Goal: Transaction & Acquisition: Purchase product/service

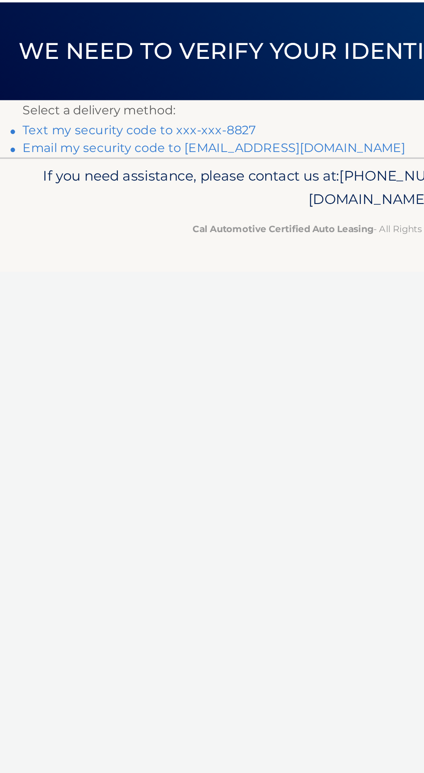
click at [124, 121] on link "Text my security code to xxx-xxx-8827" at bounding box center [80, 123] width 134 height 8
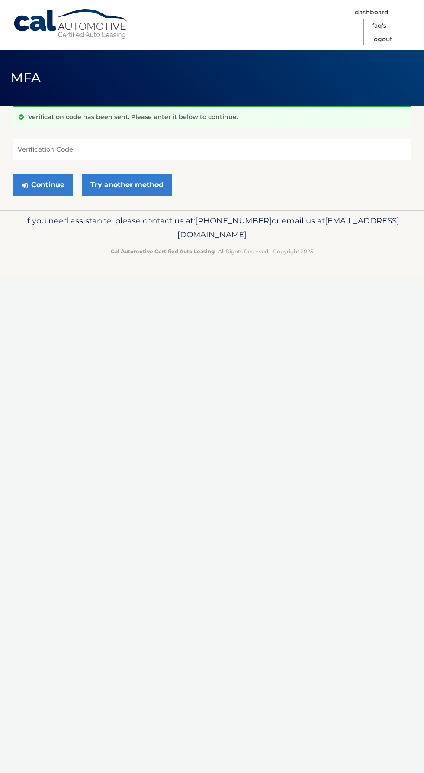
click at [148, 150] on input "Verification Code" at bounding box center [212, 150] width 398 height 22
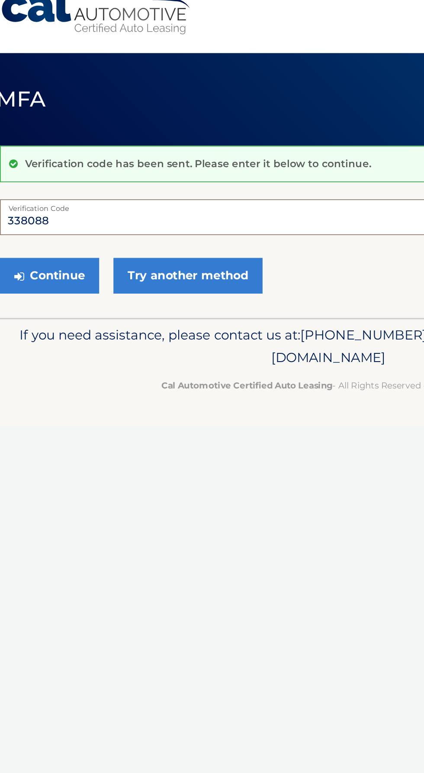
type input "338088"
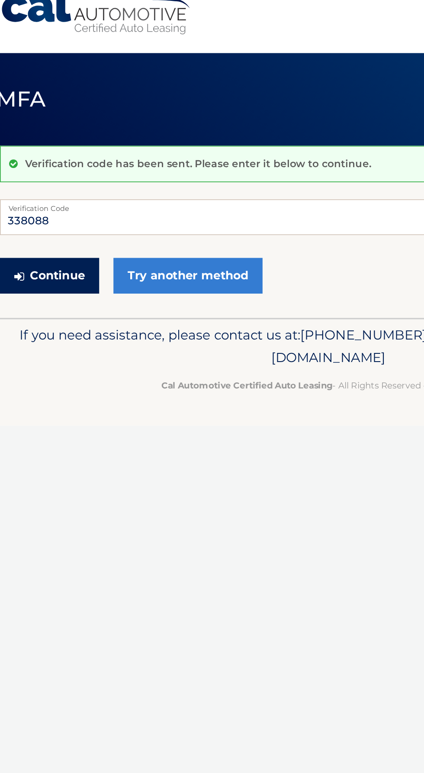
click at [36, 184] on button "Continue" at bounding box center [43, 185] width 60 height 22
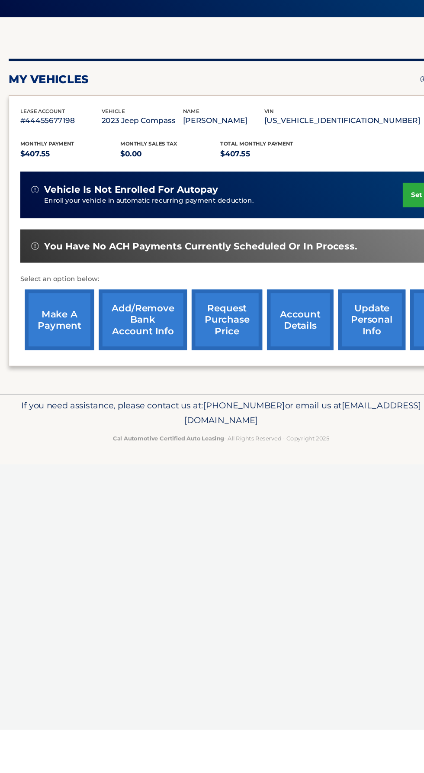
click at [60, 398] on link "make a payment" at bounding box center [60, 389] width 65 height 57
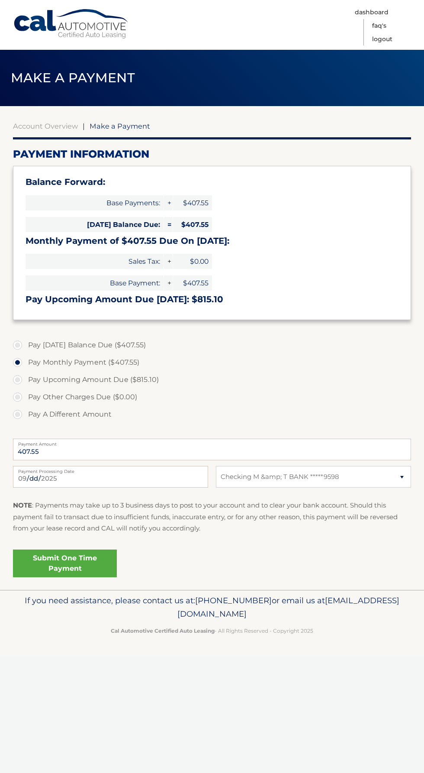
select select "MzAxYzY2MGItZjU2NS00NTM1LWE5OTktZDc5MTg2NWY0MTg2"
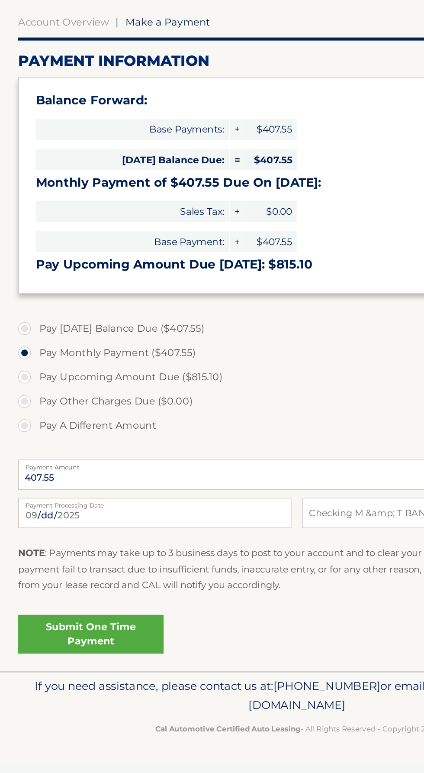
click at [120, 365] on label "Pay Monthly Payment ($407.55)" at bounding box center [212, 362] width 398 height 17
click at [25, 365] on input "Pay Monthly Payment ($407.55)" at bounding box center [20, 361] width 9 height 14
click at [92, 564] on link "Submit One Time Payment" at bounding box center [65, 563] width 104 height 28
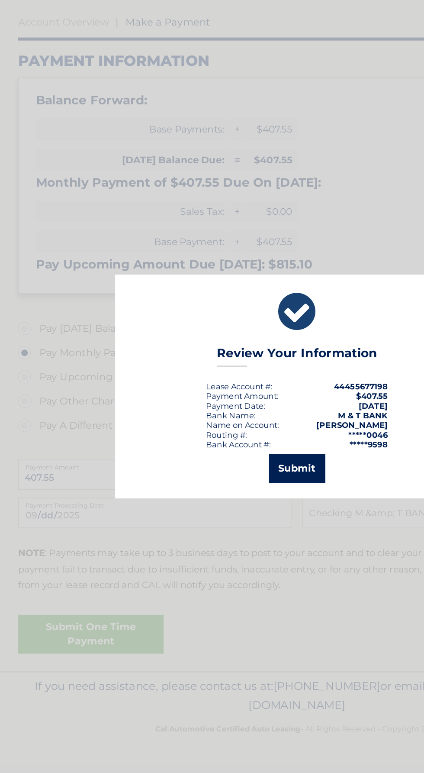
click at [219, 451] on button "Submit" at bounding box center [212, 445] width 40 height 21
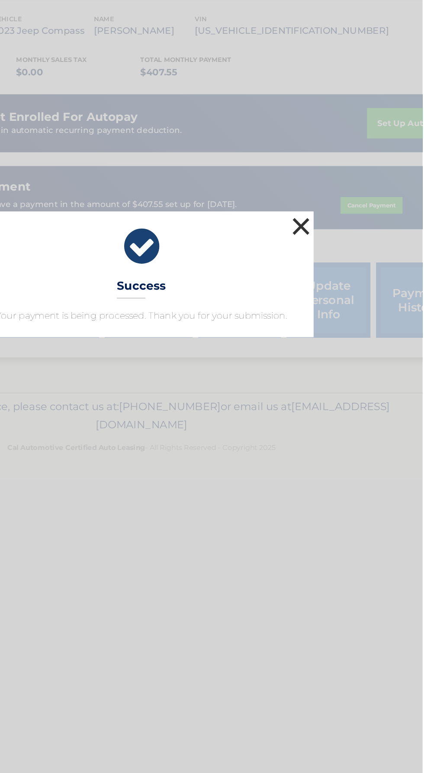
click at [341, 359] on button "×" at bounding box center [332, 350] width 17 height 17
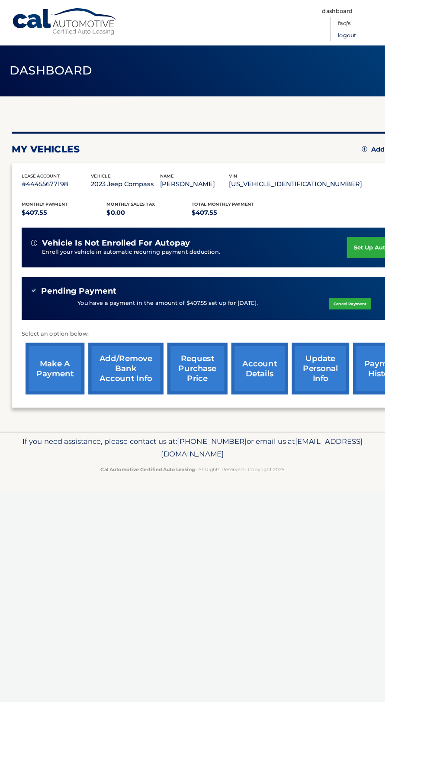
click at [393, 41] on link "Logout" at bounding box center [382, 38] width 20 height 13
